Goal: Information Seeking & Learning: Learn about a topic

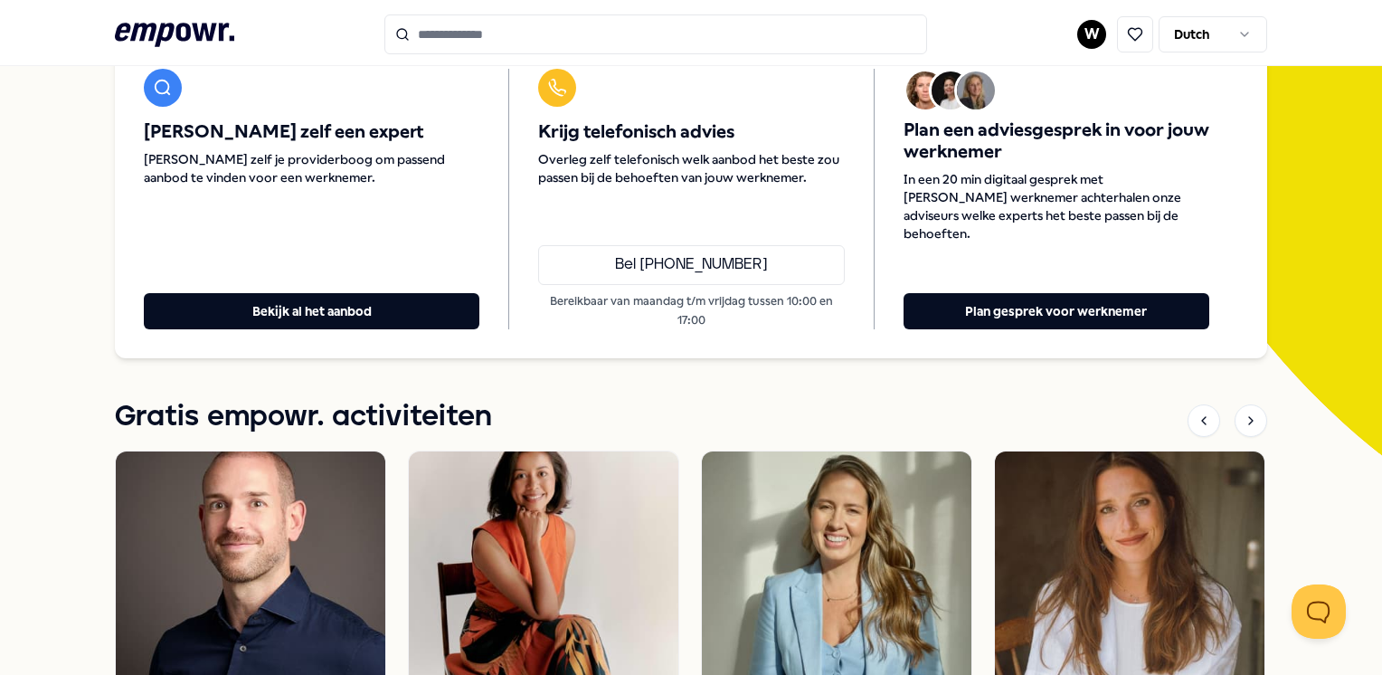
scroll to position [236, 0]
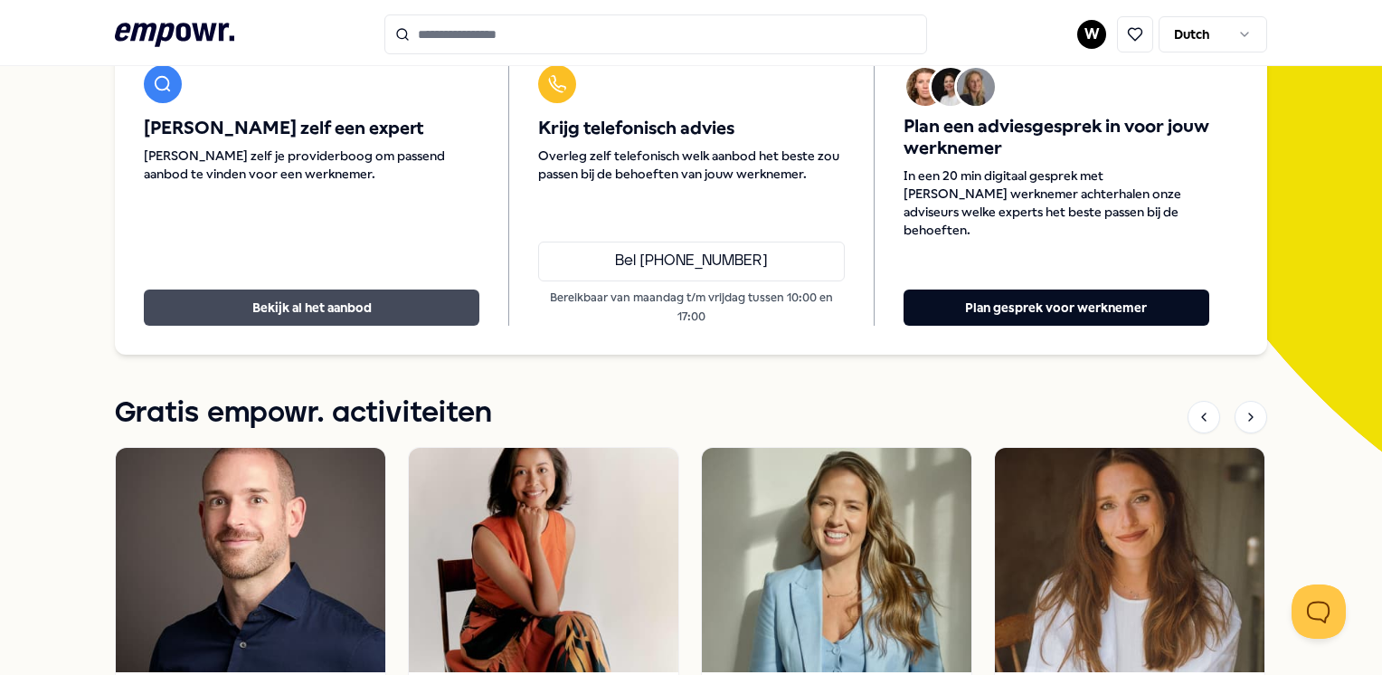
click at [387, 289] on button "Bekijk al het aanbod" at bounding box center [311, 307] width 335 height 36
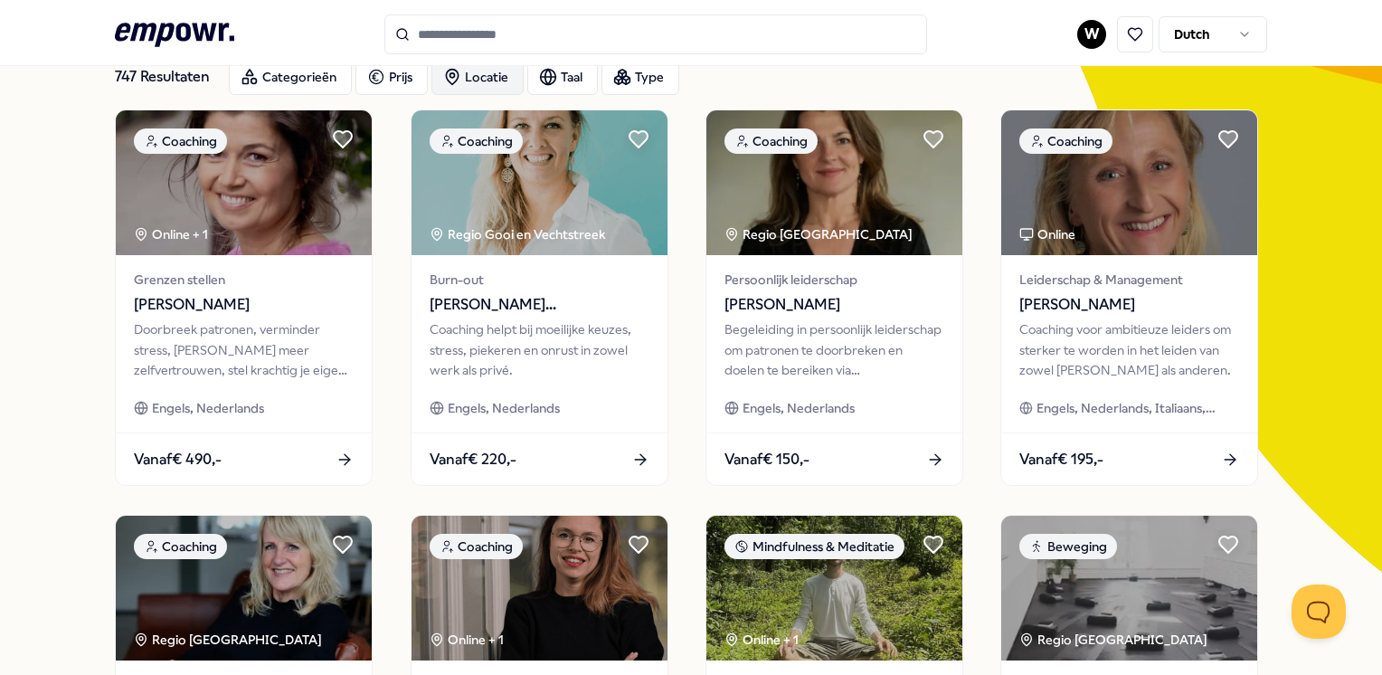
click at [495, 72] on div "Locatie" at bounding box center [477, 77] width 92 height 36
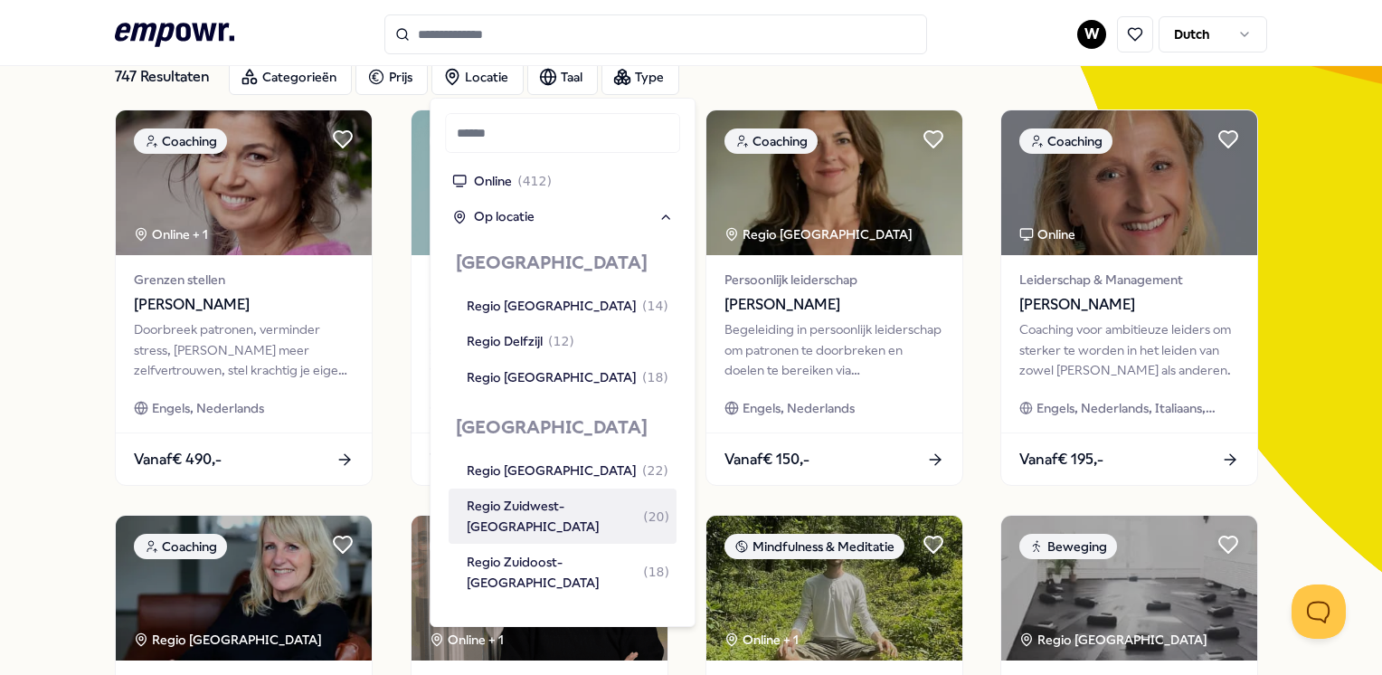
click at [539, 508] on div "Regio Zuidwest-[GEOGRAPHIC_DATA] ( 20 )" at bounding box center [568, 516] width 203 height 41
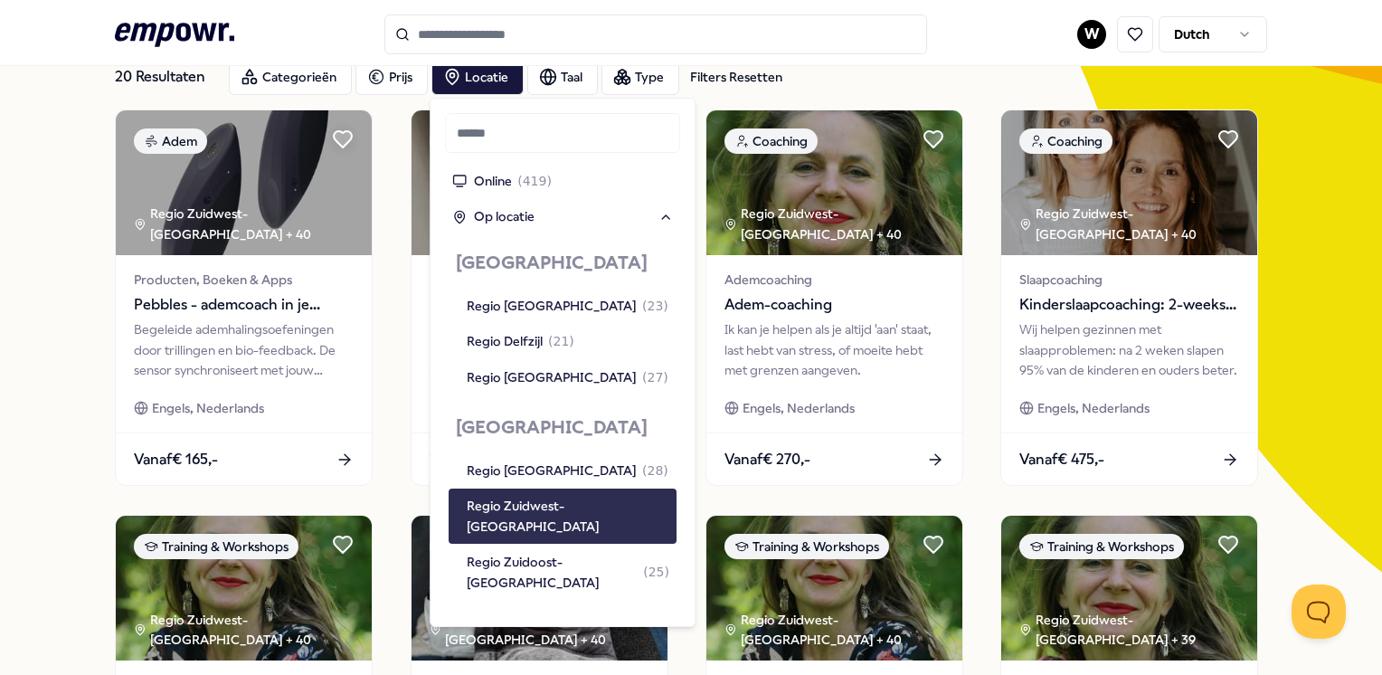
click at [581, 504] on div "Regio Zuidwest-[GEOGRAPHIC_DATA]" at bounding box center [568, 516] width 203 height 41
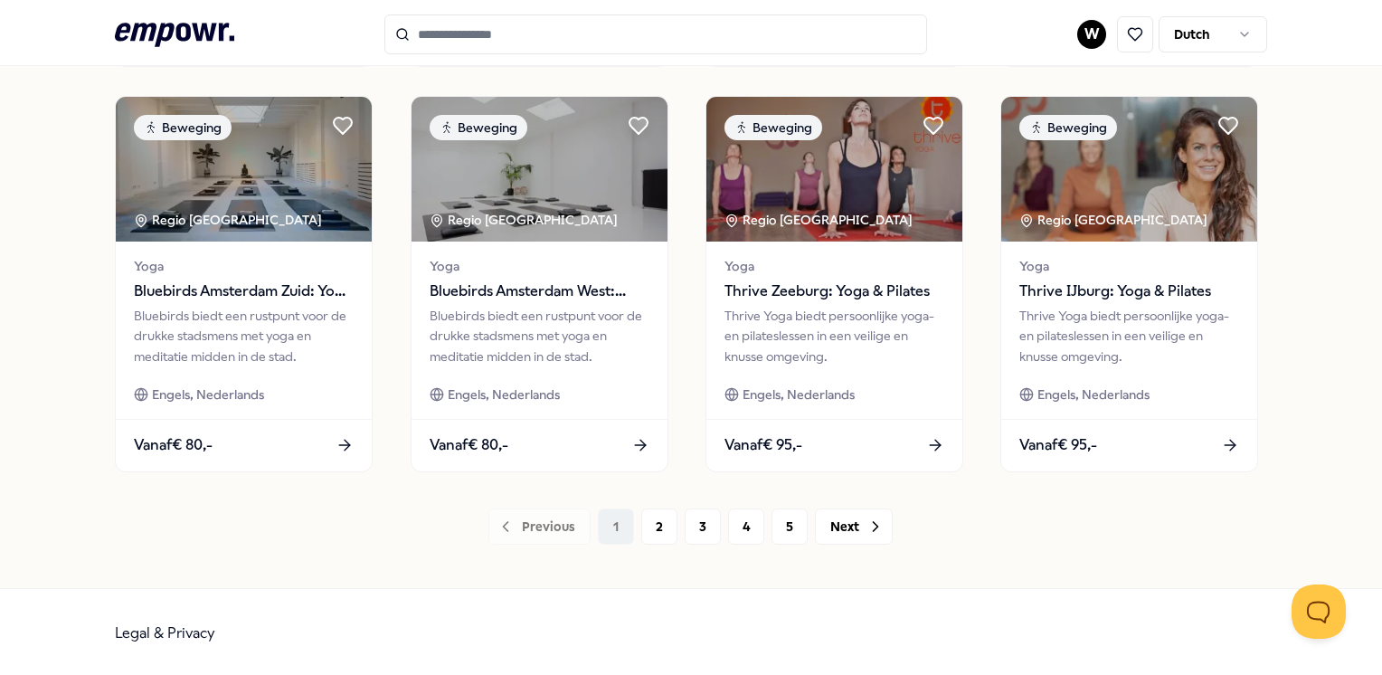
scroll to position [941, 0]
click at [854, 529] on button "Next" at bounding box center [854, 525] width 78 height 36
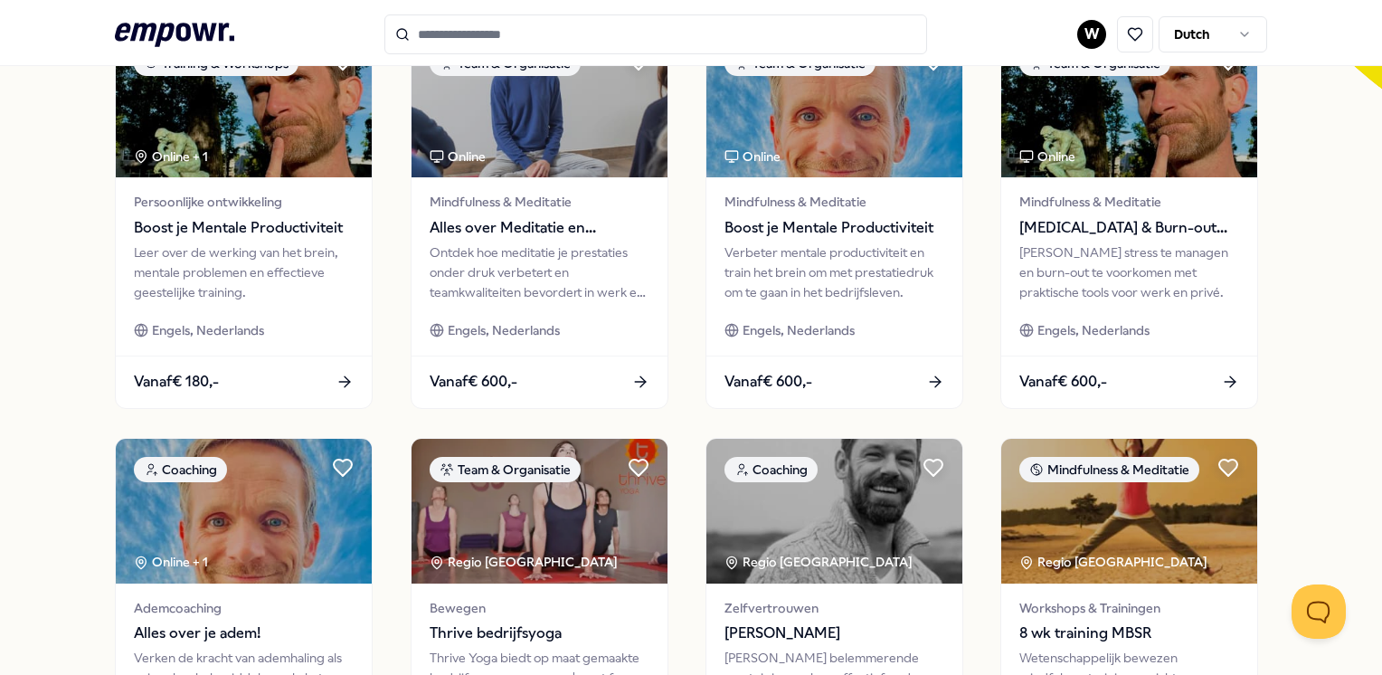
scroll to position [941, 0]
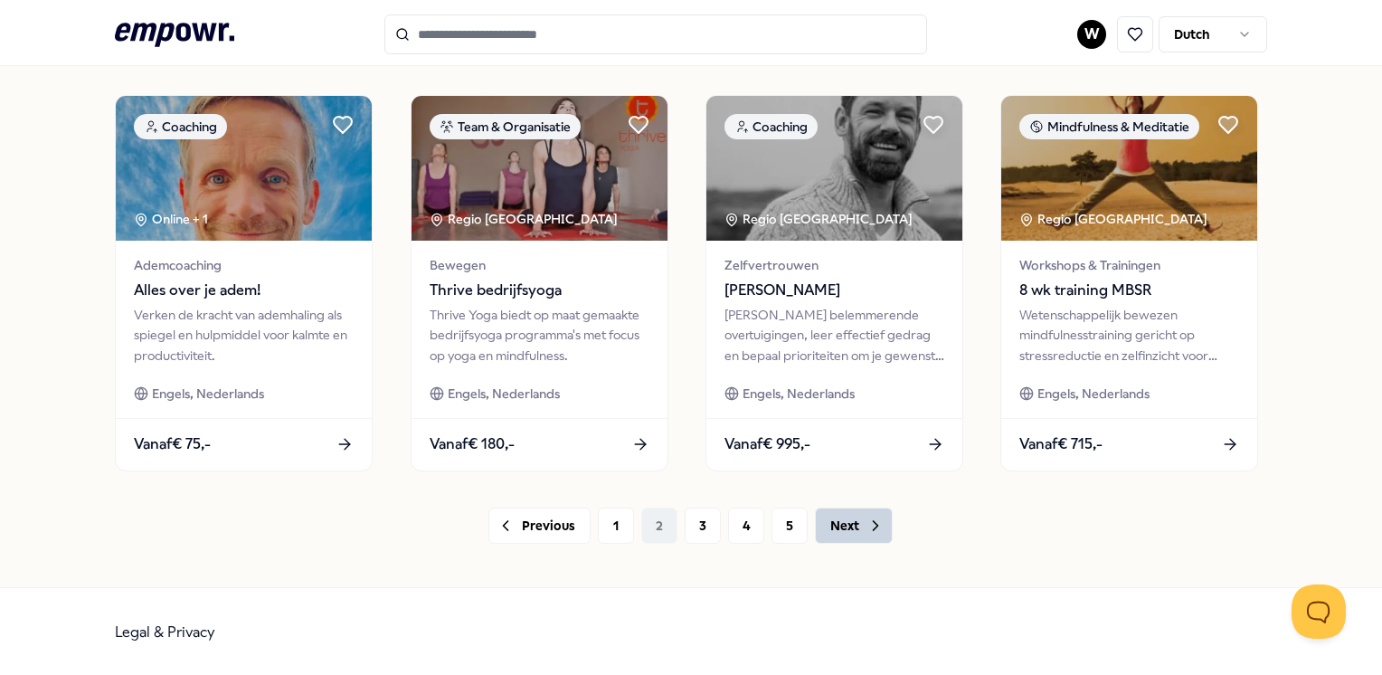
click at [847, 523] on button "Next" at bounding box center [854, 525] width 78 height 36
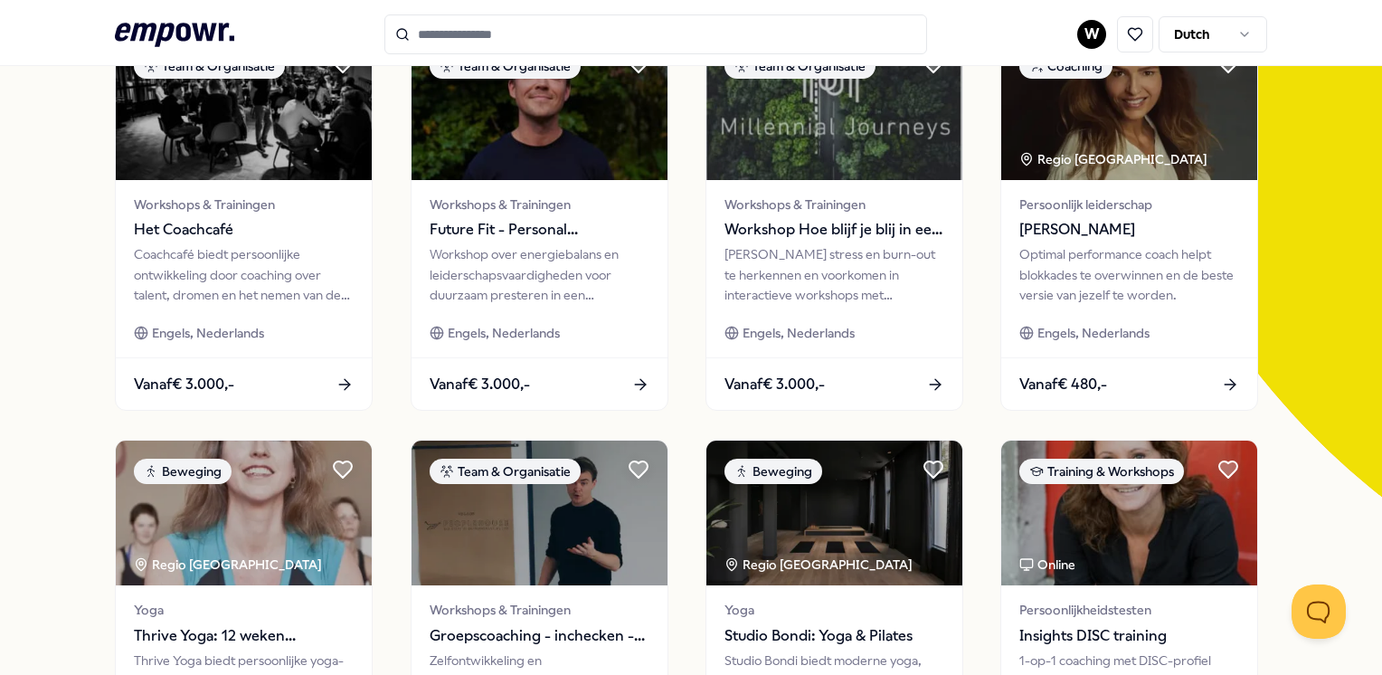
scroll to position [926, 0]
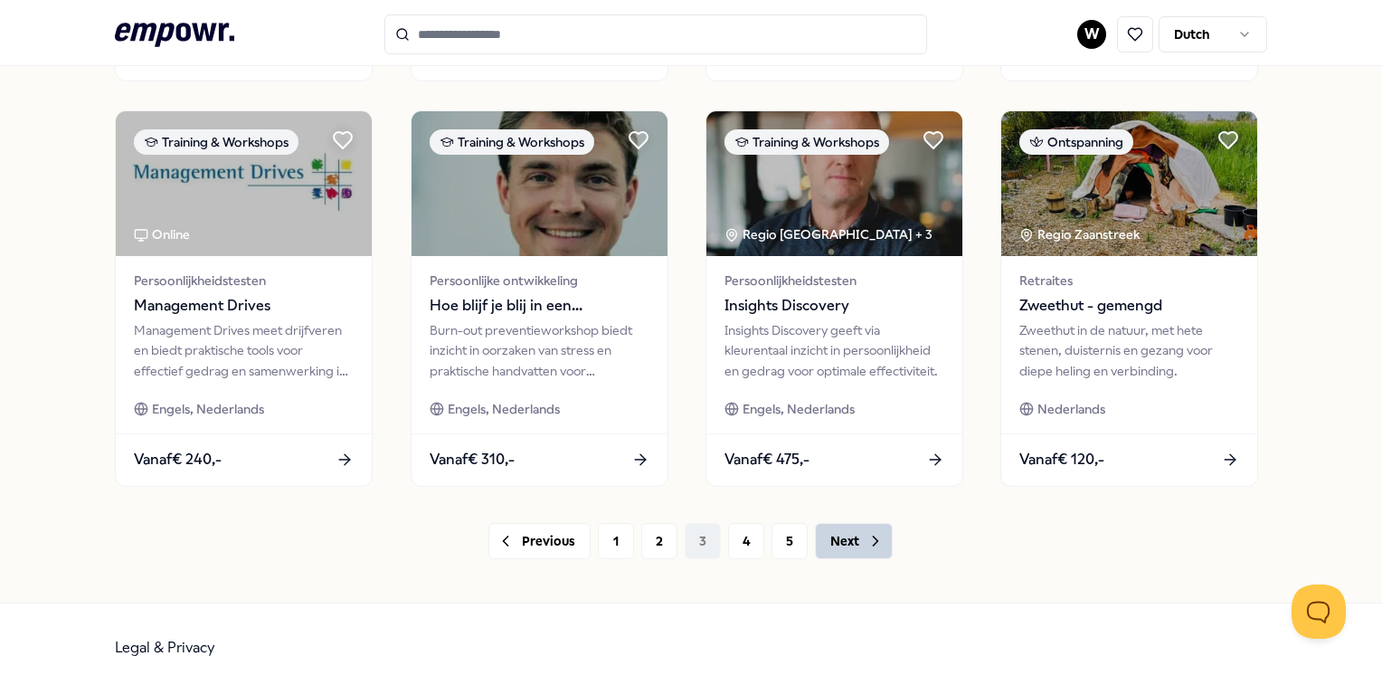
click at [866, 542] on icon at bounding box center [875, 541] width 18 height 18
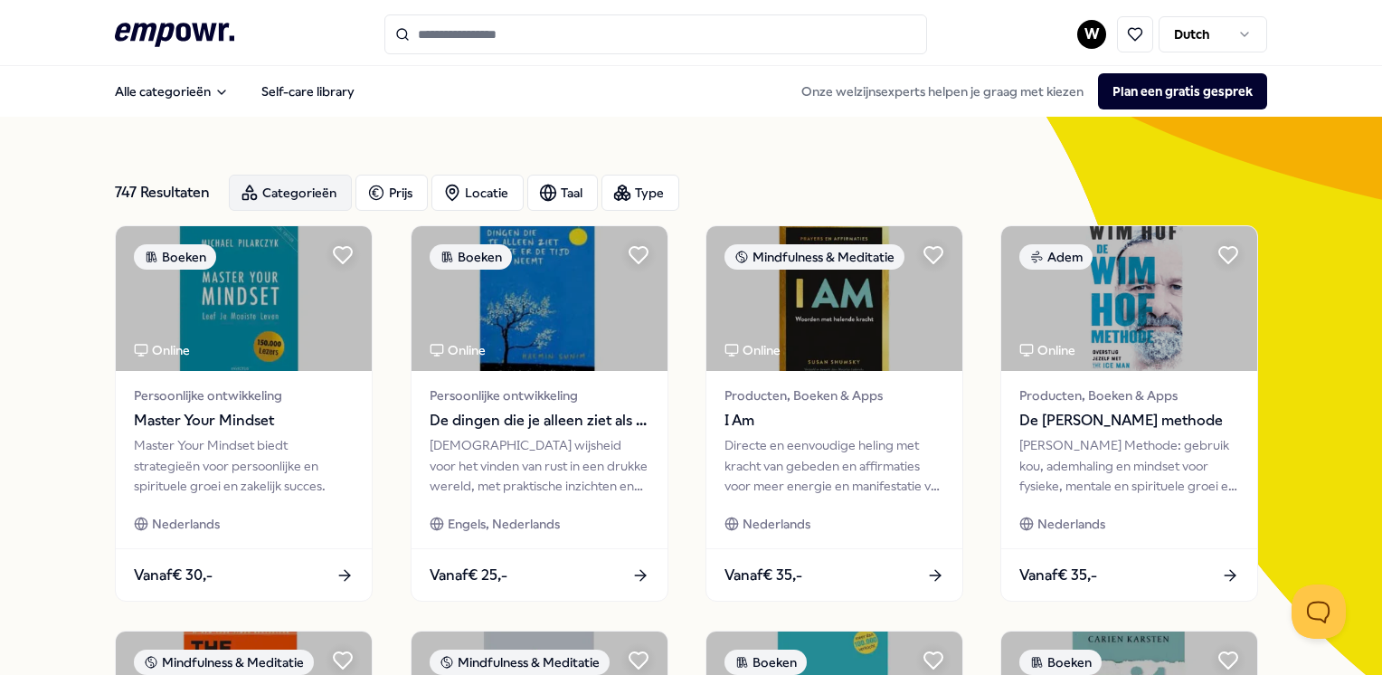
click at [293, 192] on div "Categorieën" at bounding box center [290, 193] width 123 height 36
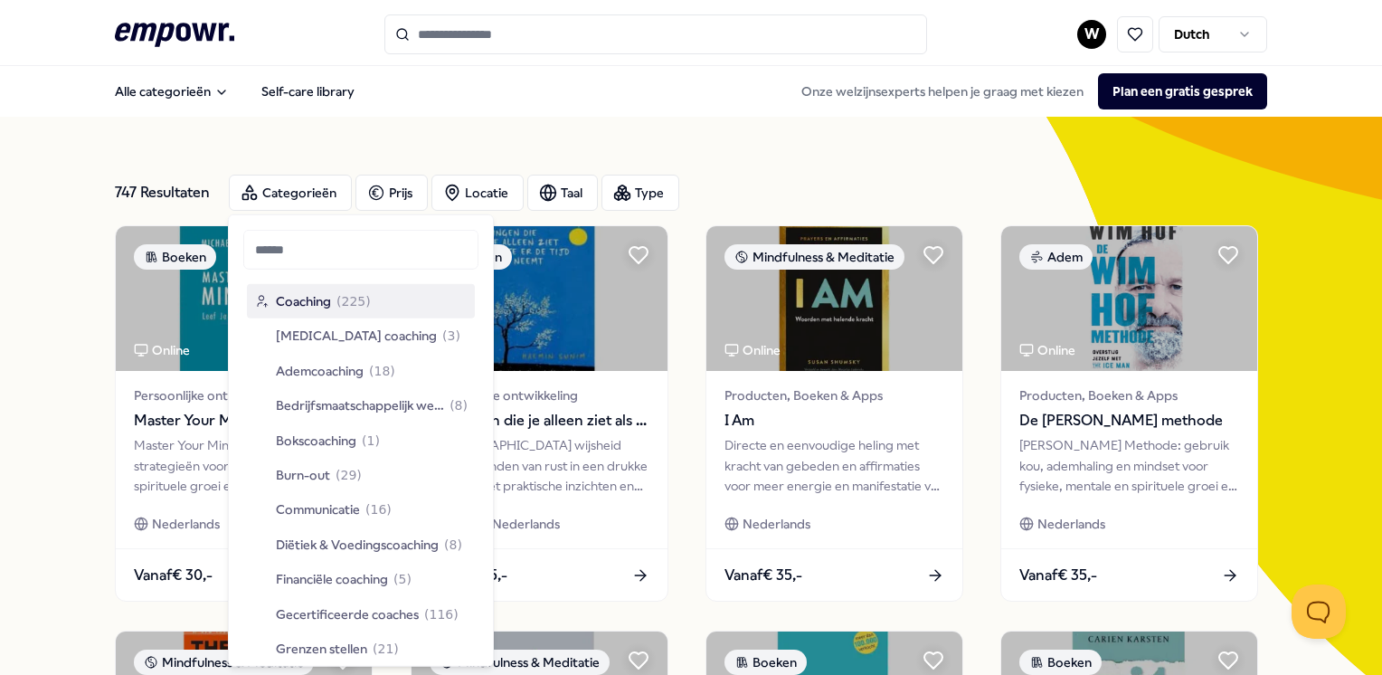
click at [650, 100] on div "Alle categorieën Self-care library Onze welzijnsexperts helpen je graag met kie…" at bounding box center [690, 91] width 1151 height 43
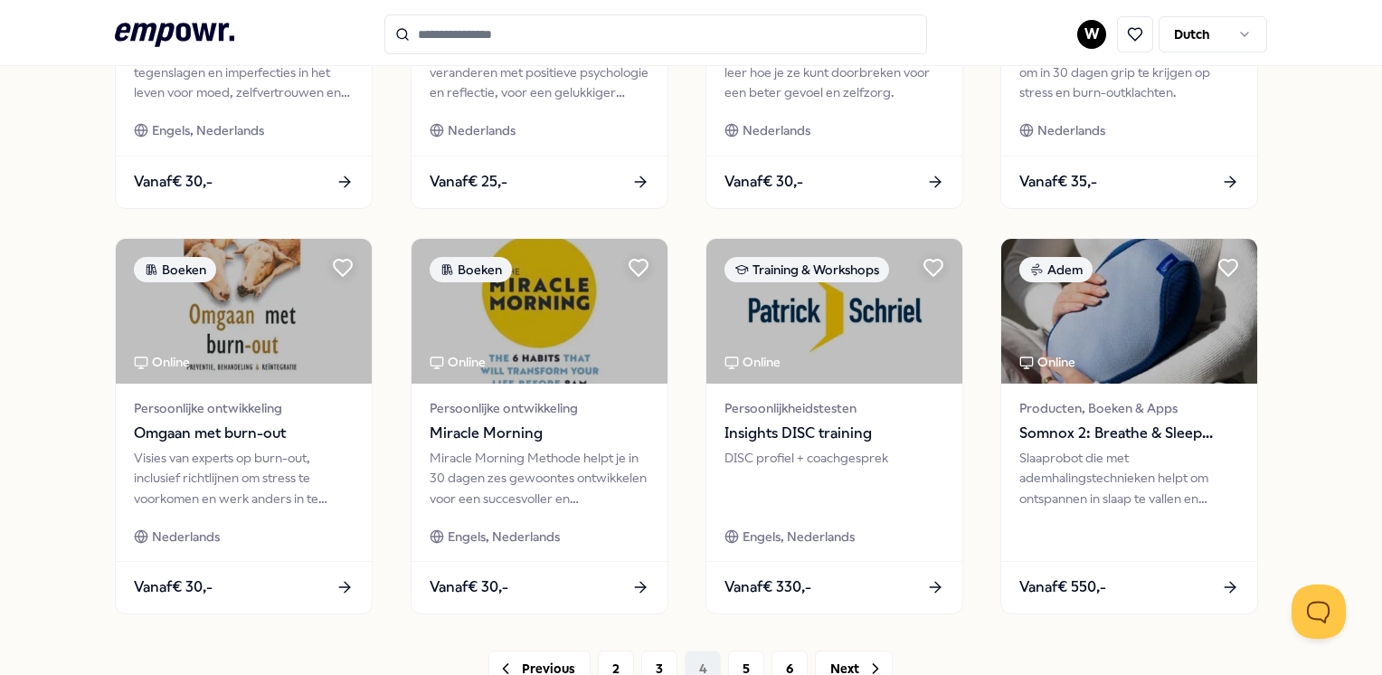
scroll to position [941, 0]
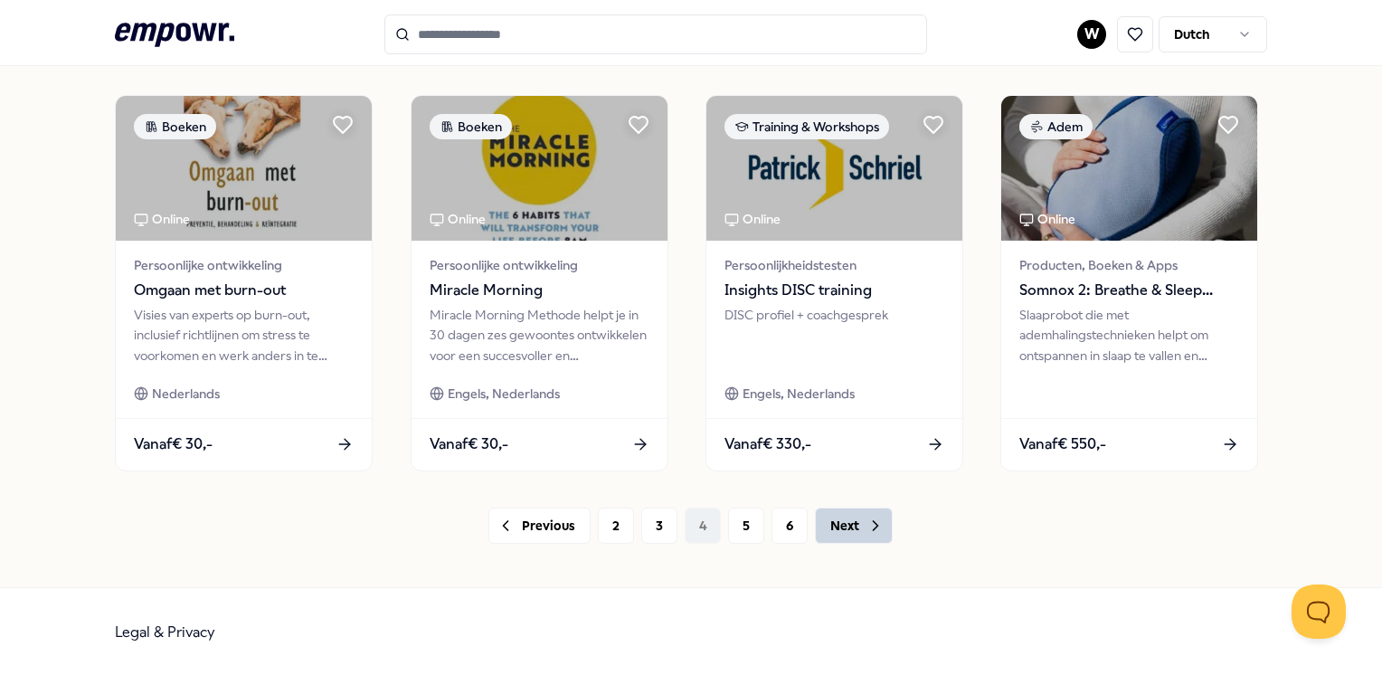
click at [845, 530] on button "Next" at bounding box center [854, 525] width 78 height 36
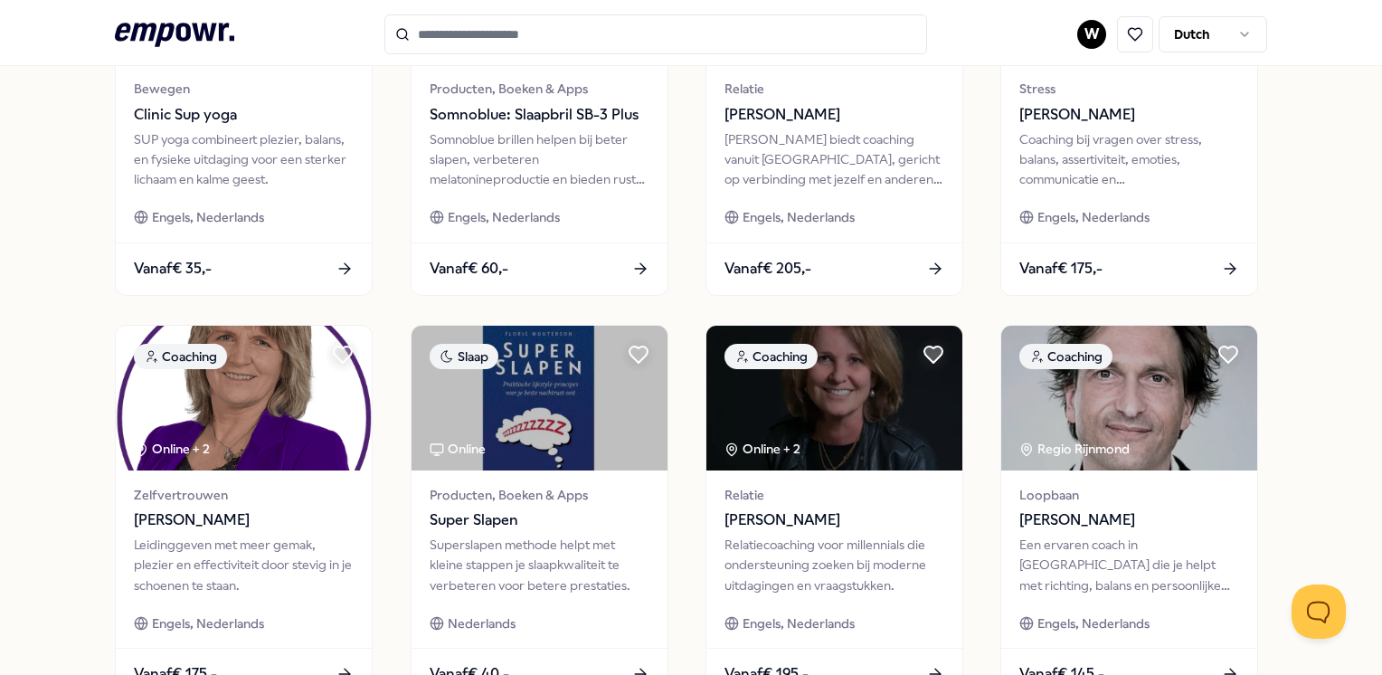
scroll to position [941, 0]
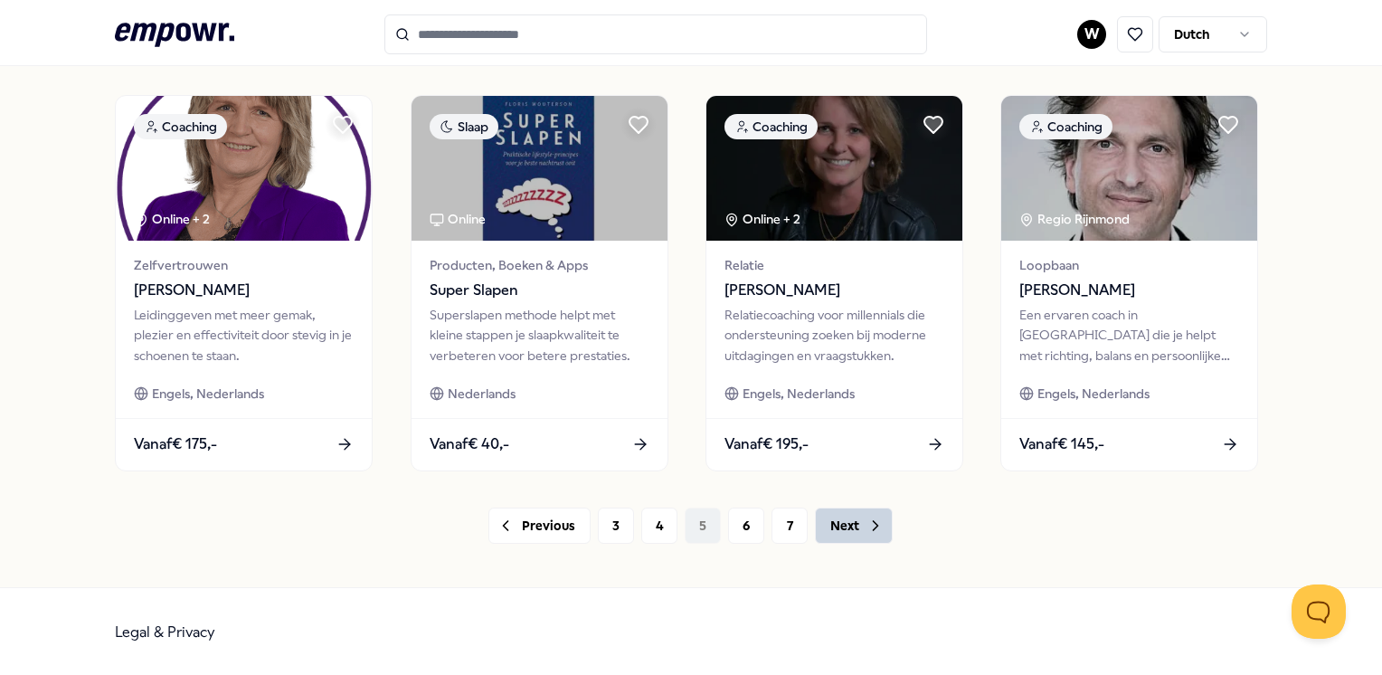
click at [854, 524] on button "Next" at bounding box center [854, 525] width 78 height 36
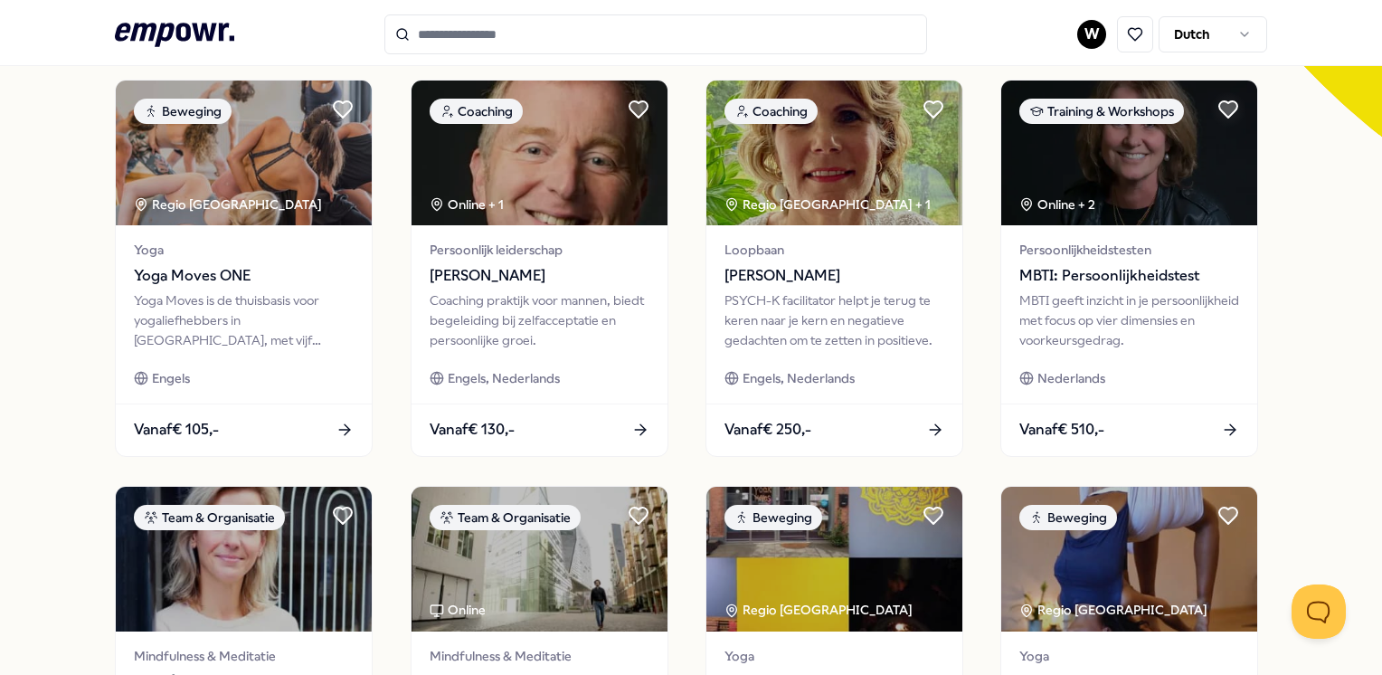
scroll to position [941, 0]
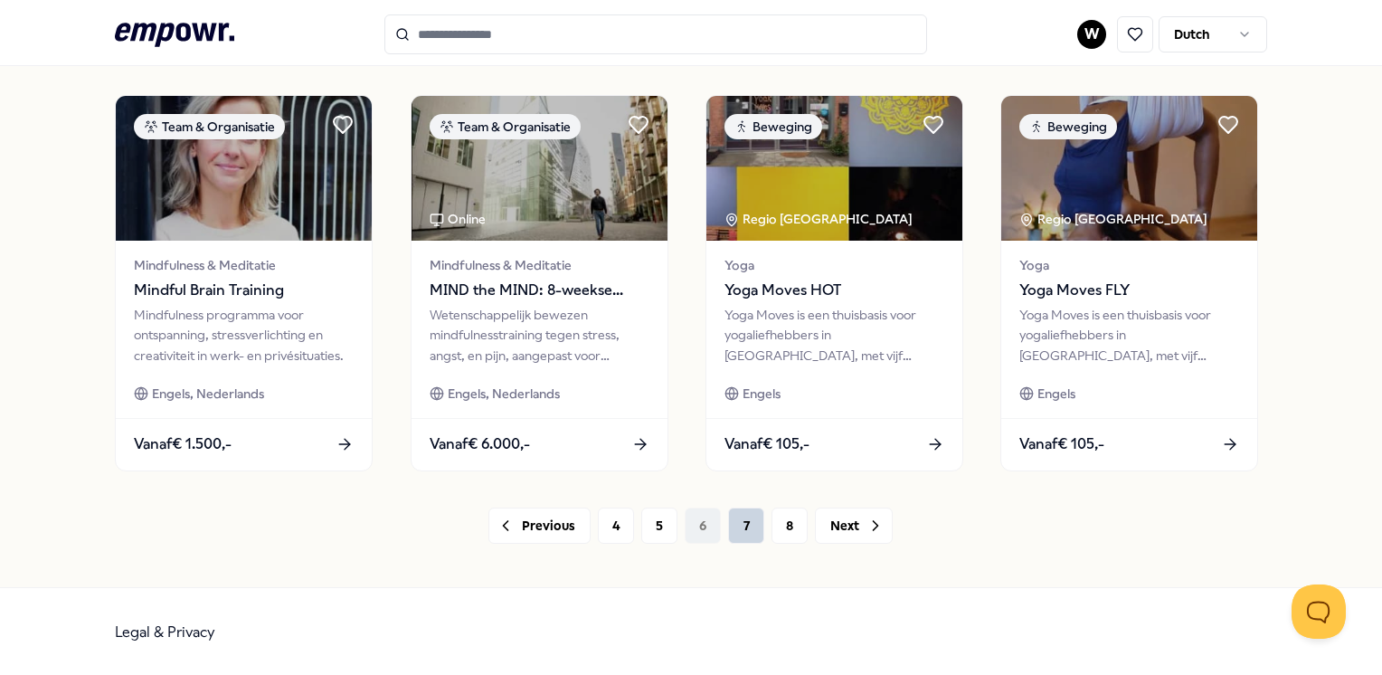
click at [739, 515] on button "7" at bounding box center [746, 525] width 36 height 36
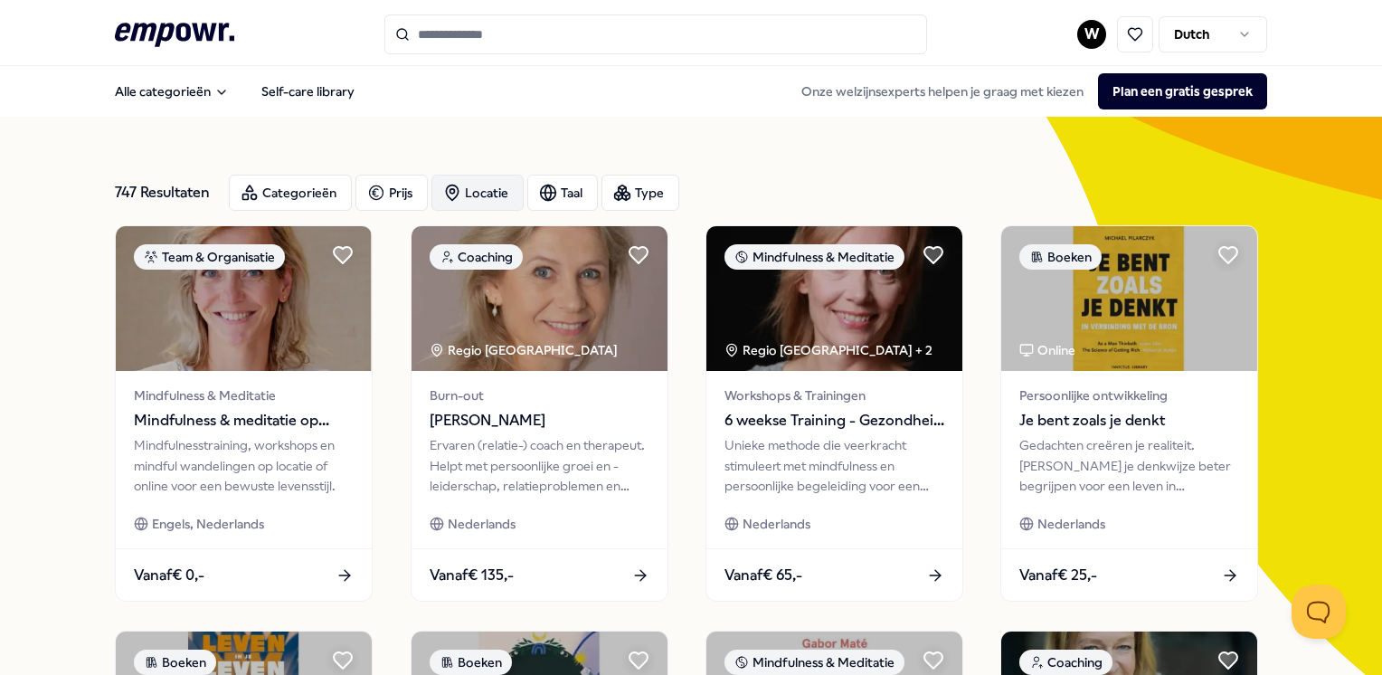
click at [455, 184] on icon "button" at bounding box center [452, 193] width 18 height 18
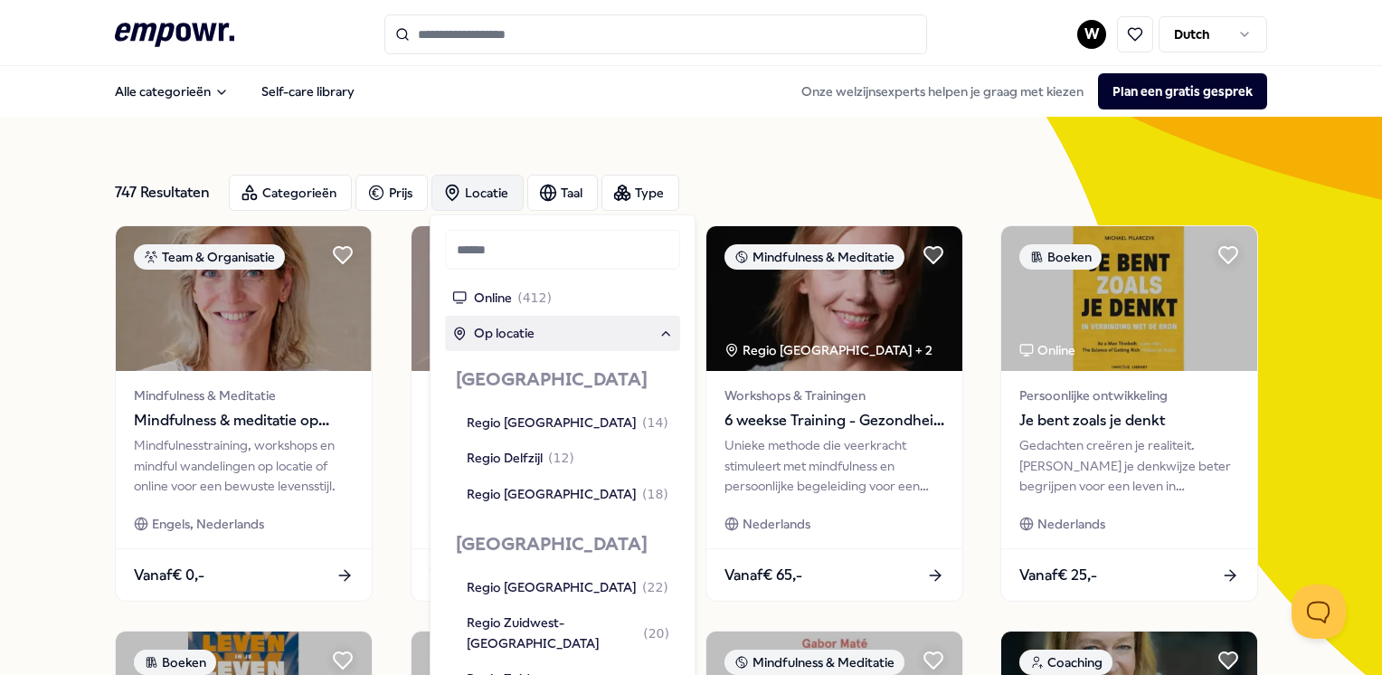
click at [502, 337] on span "Op locatie" at bounding box center [504, 333] width 61 height 20
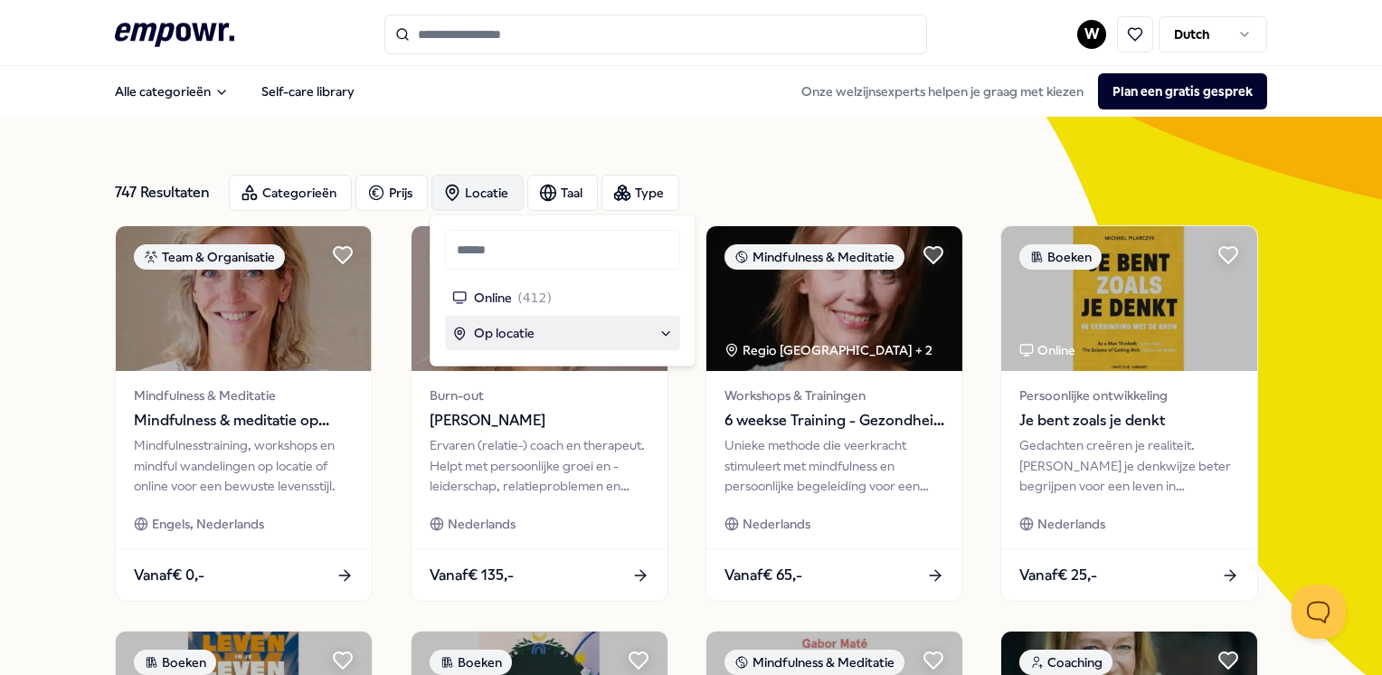
click at [573, 342] on div "Op locatie" at bounding box center [562, 333] width 221 height 20
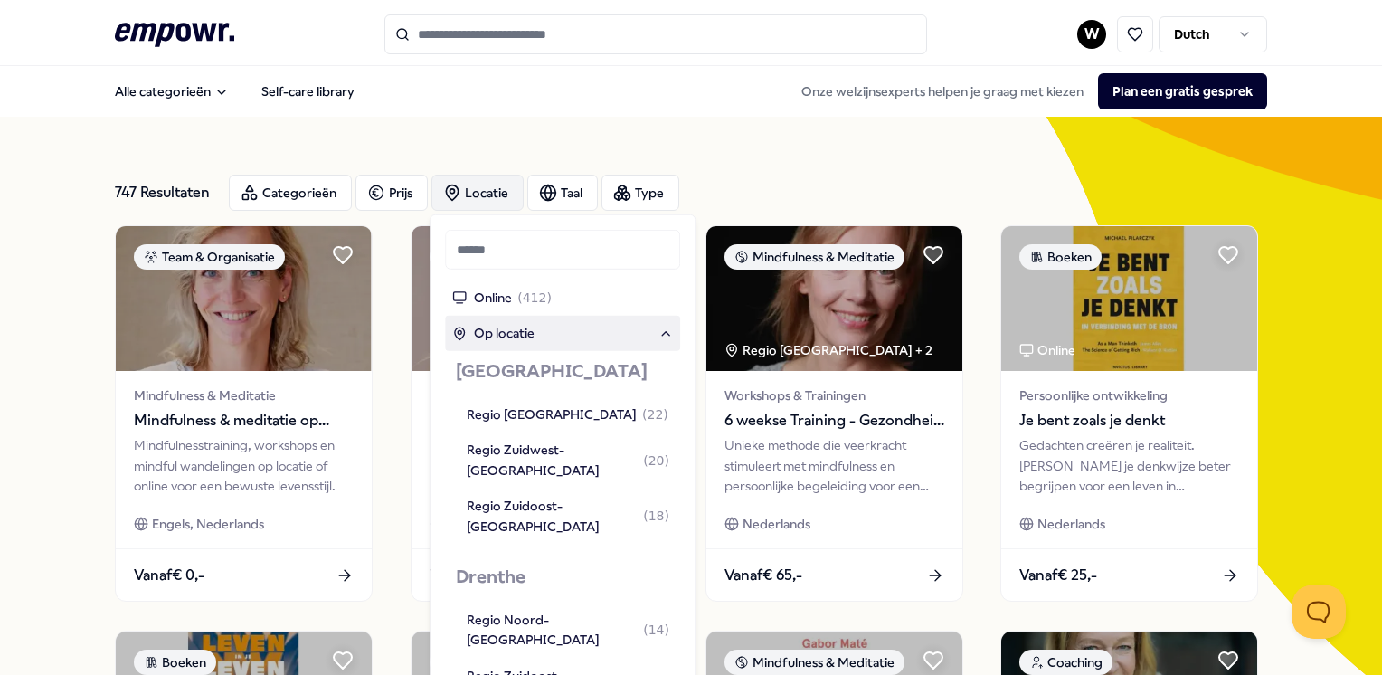
scroll to position [184, 0]
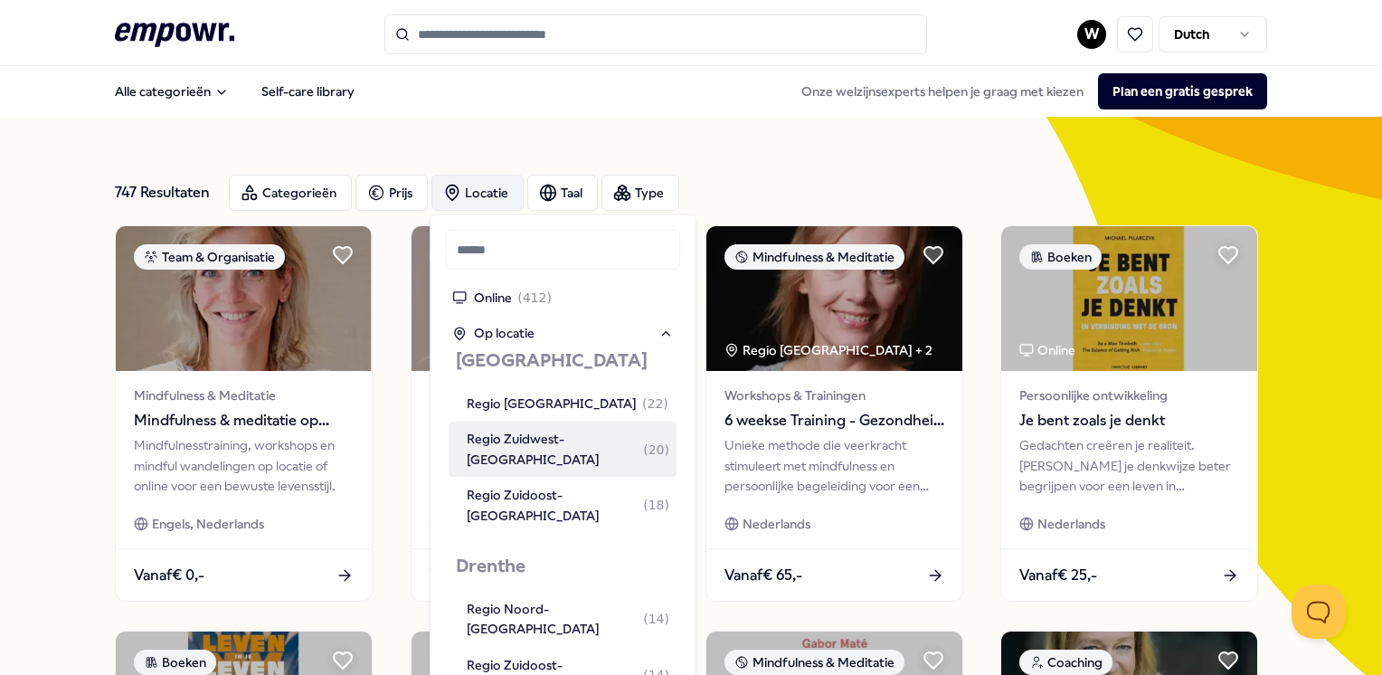
click at [528, 432] on div "Regio Zuidwest-[GEOGRAPHIC_DATA] ( 20 )" at bounding box center [568, 449] width 203 height 41
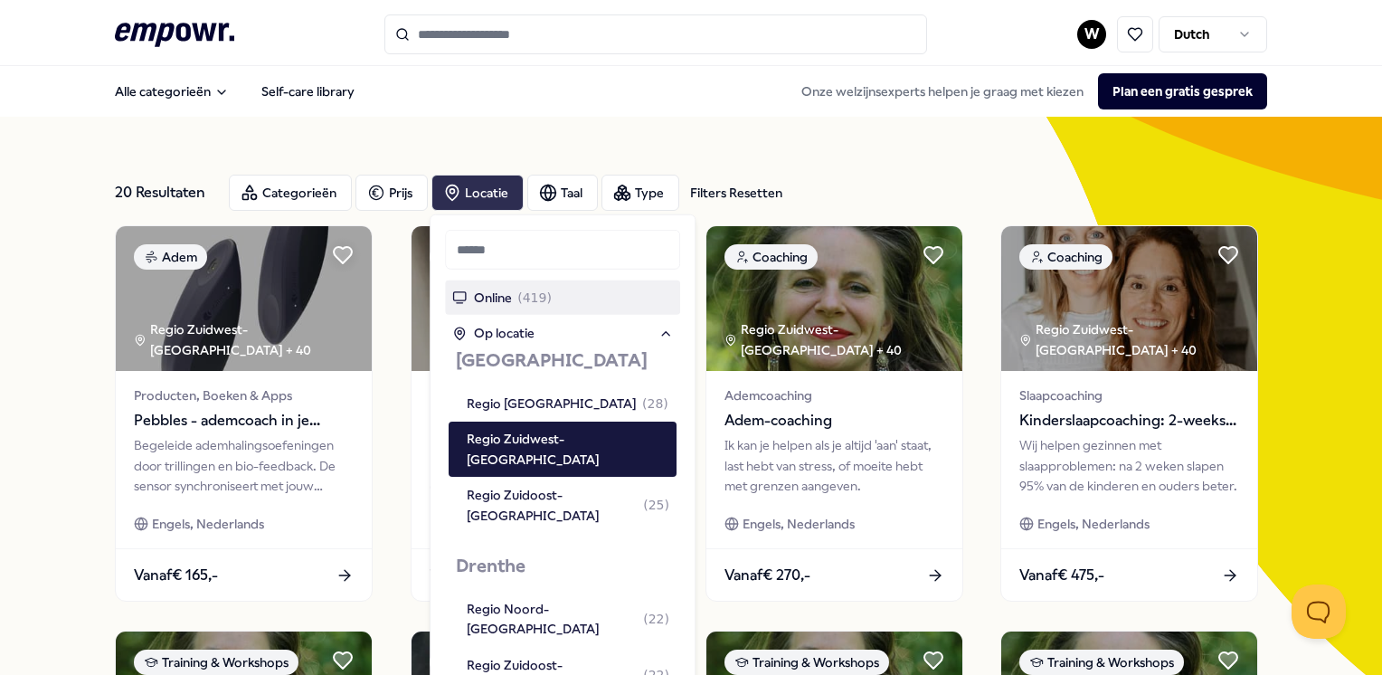
scroll to position [24, 0]
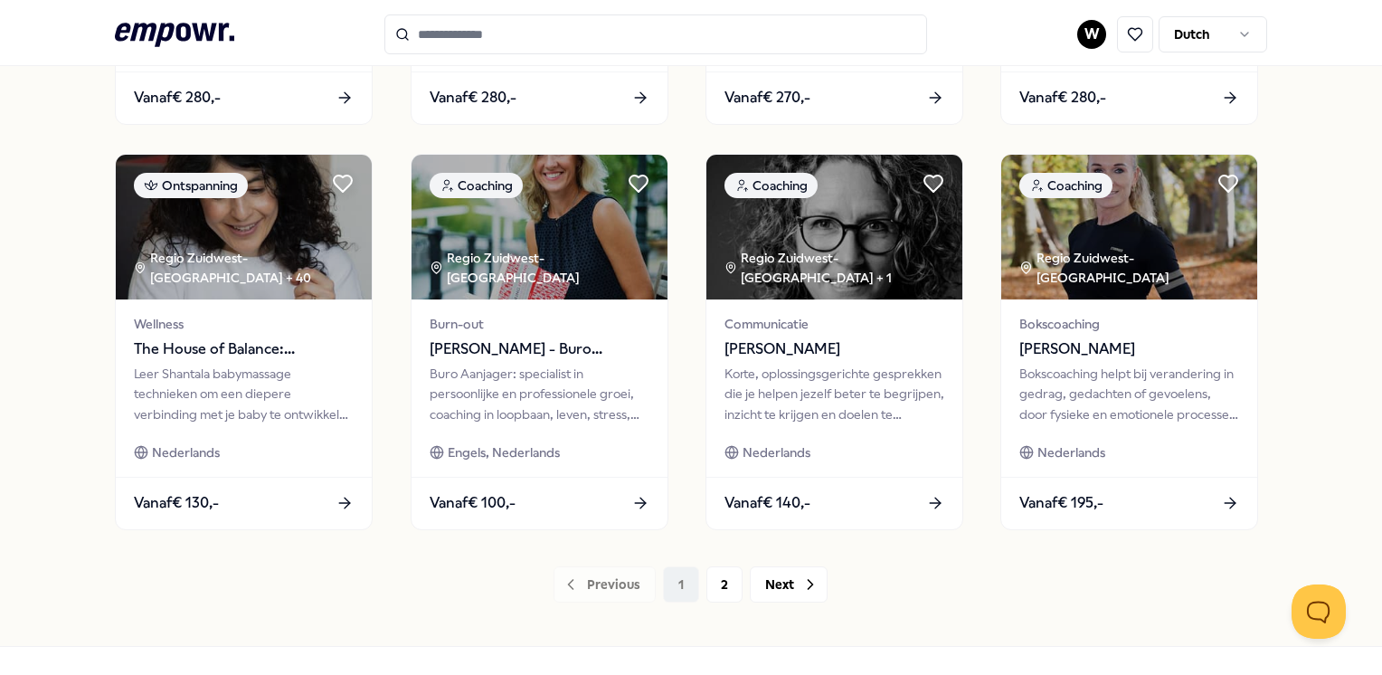
scroll to position [886, 0]
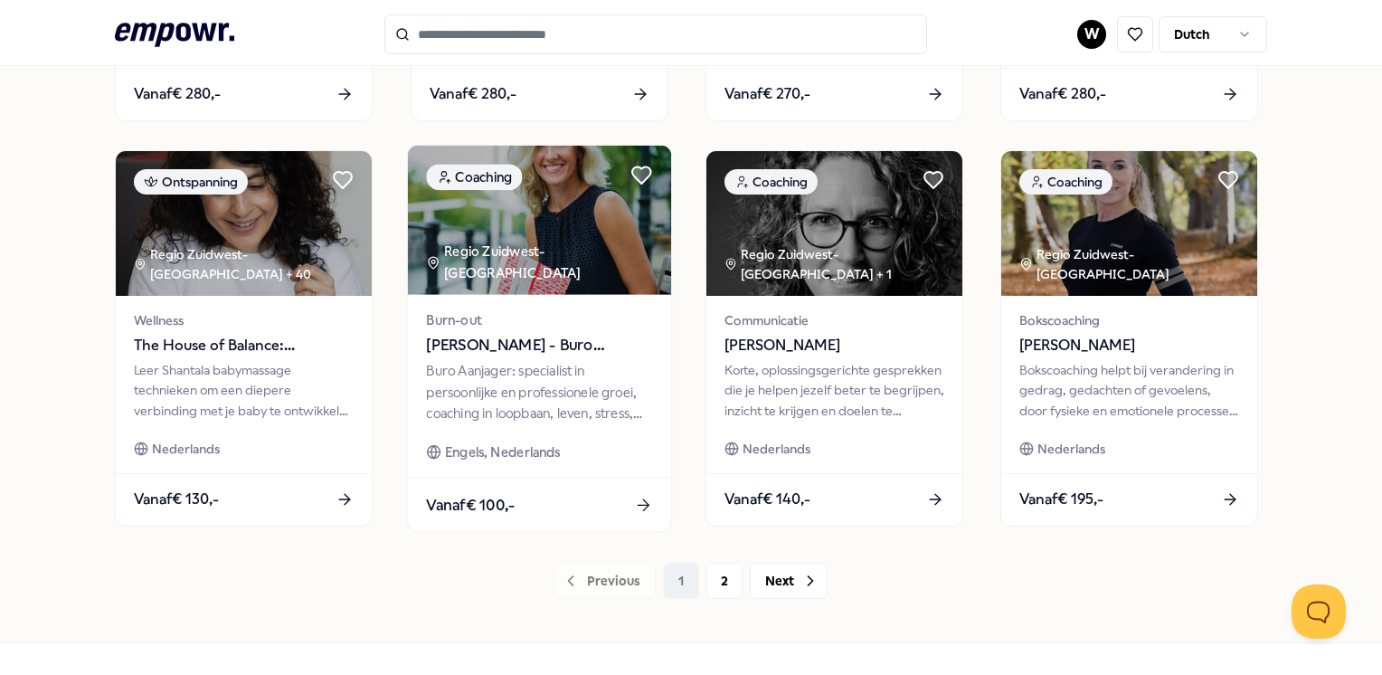
click at [584, 338] on span "[PERSON_NAME] - Buro Aanjager" at bounding box center [539, 346] width 226 height 24
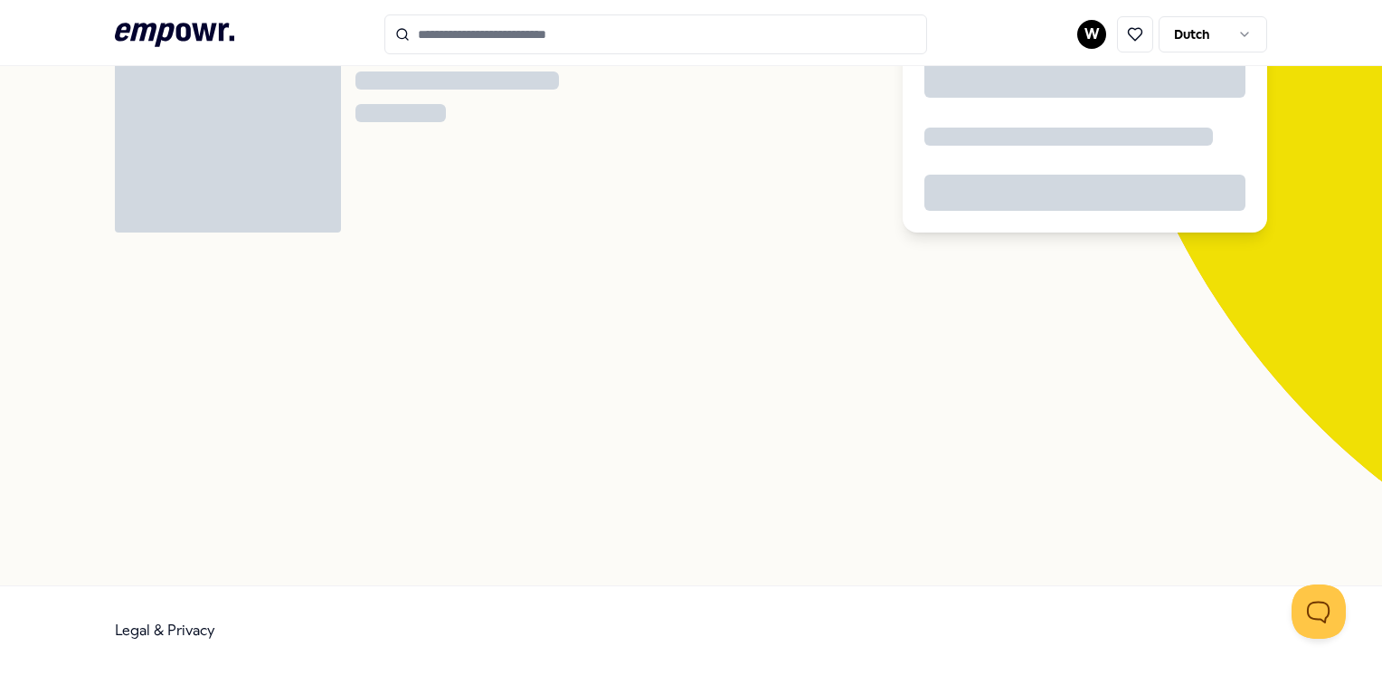
scroll to position [116, 0]
